Goal: Task Accomplishment & Management: Complete application form

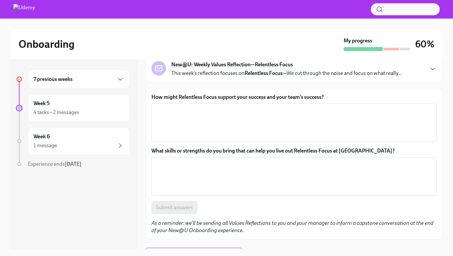
scroll to position [42, 0]
click at [428, 69] on div "New@U: Weekly Values Reflection—Relentless Focus This week’s reflection focuses…" at bounding box center [293, 69] width 285 height 16
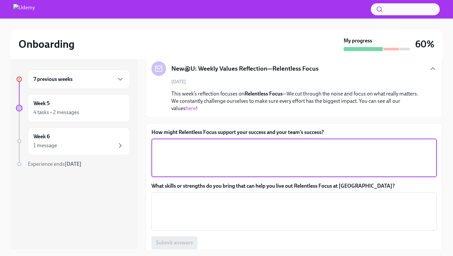
click at [199, 159] on textarea "How might Relentless Focus support your success and your team’s success?" at bounding box center [293, 158] width 277 height 32
click at [200, 156] on textarea "How might Relentless Focus support your success and your team’s success?" at bounding box center [293, 158] width 277 height 32
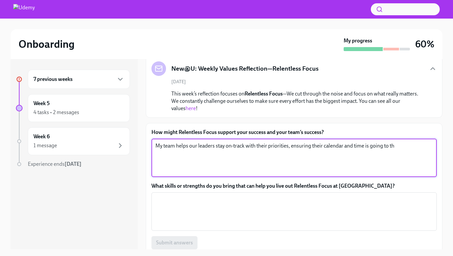
click at [346, 148] on textarea "My team helps our leaders stay on-track with their priorities, ensuring their c…" at bounding box center [293, 158] width 277 height 32
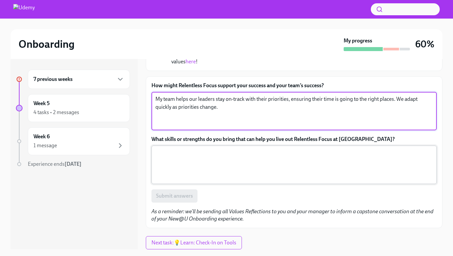
type textarea "My team helps our leaders stay on-track with their priorities, ensuring their t…"
click at [282, 165] on textarea "What skills or strengths do you bring that can help you live out Relentless Foc…" at bounding box center [293, 165] width 277 height 32
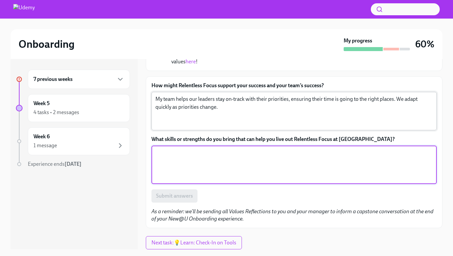
scroll to position [12, 0]
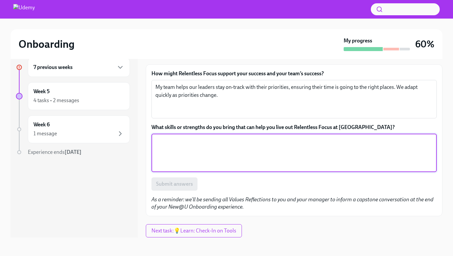
click at [267, 153] on textarea "What skills or strengths do you bring that can help you live out Relentless Foc…" at bounding box center [293, 153] width 277 height 32
click at [267, 161] on textarea "What skills or strengths do you bring that can help you live out Relentless Foc…" at bounding box center [293, 153] width 277 height 32
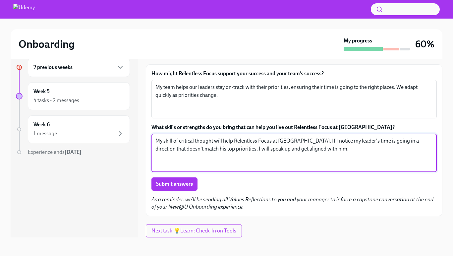
drag, startPoint x: 241, startPoint y: 149, endPoint x: 246, endPoint y: 169, distance: 20.2
click at [246, 169] on div "My skill of critical thought will help Relentless Focus at [GEOGRAPHIC_DATA]. I…" at bounding box center [293, 152] width 285 height 38
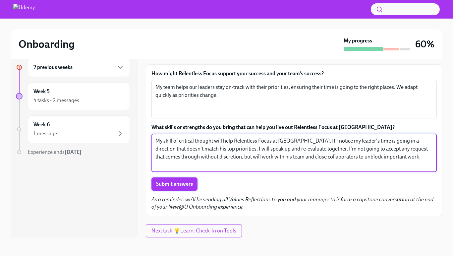
type textarea "My skill of critical thought will help Relentless Focus at [GEOGRAPHIC_DATA]. I…"
click at [174, 183] on span "Submit answers" at bounding box center [174, 183] width 37 height 7
